Goal: Transaction & Acquisition: Purchase product/service

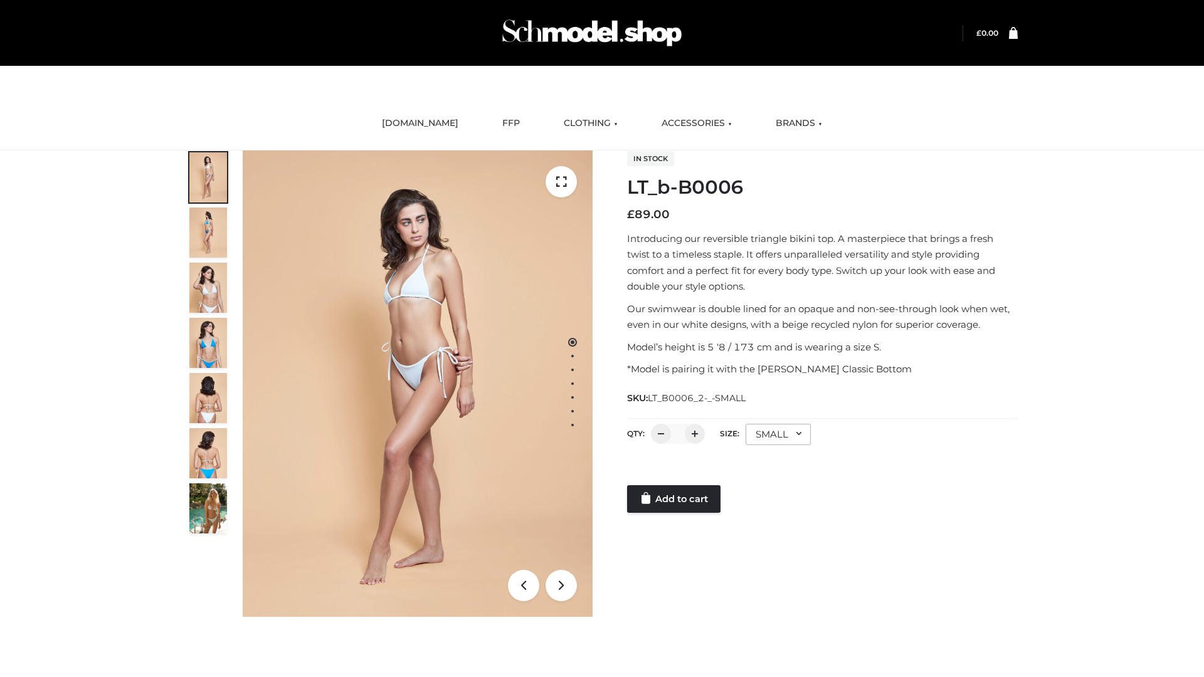
click at [675, 499] on link "Add to cart" at bounding box center [673, 499] width 93 height 28
